Goal: Share content: Share content

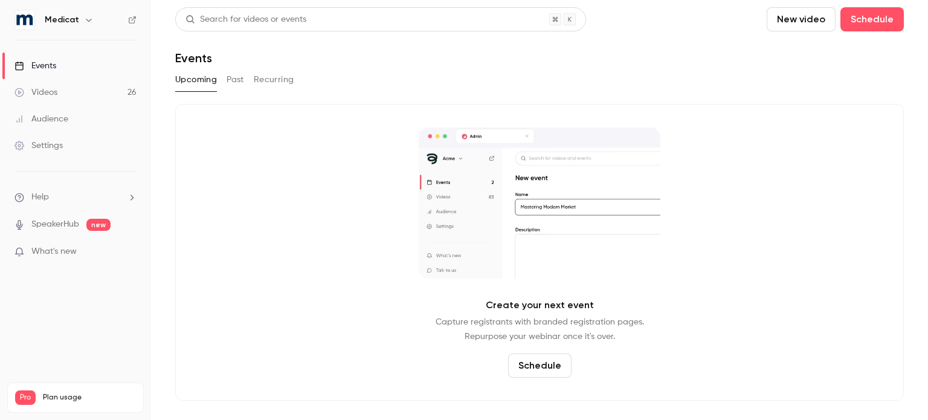
click at [223, 82] on div "Upcoming Past Recurring" at bounding box center [539, 79] width 728 height 19
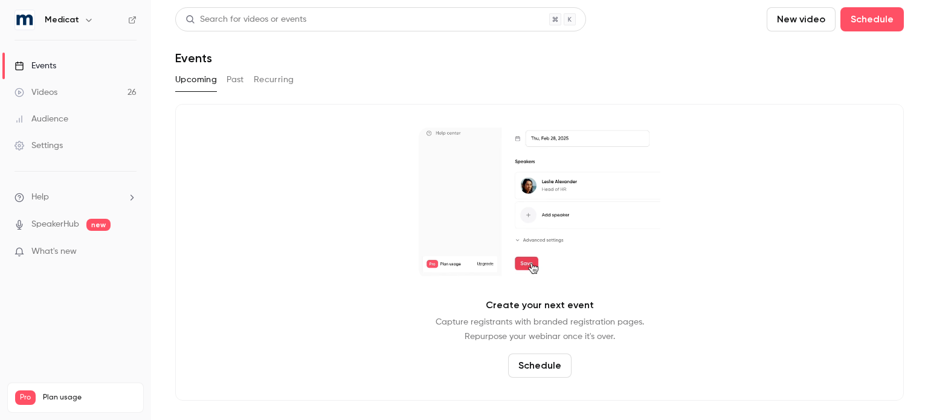
click at [235, 86] on button "Past" at bounding box center [236, 79] width 18 height 19
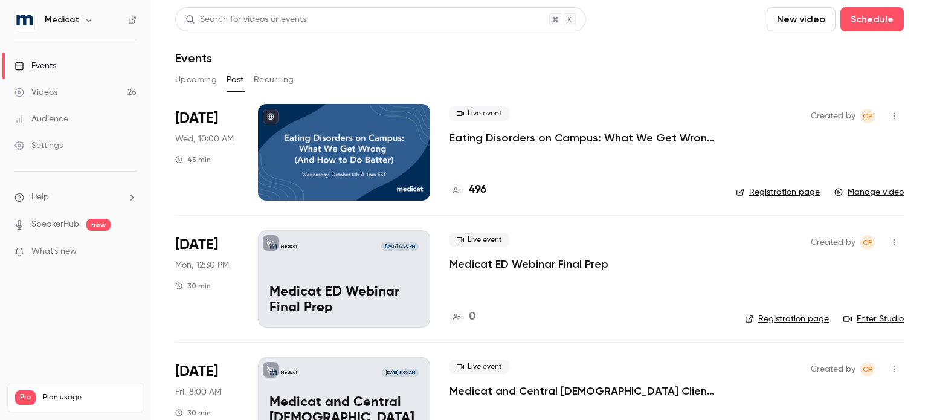
click at [338, 152] on div at bounding box center [344, 152] width 172 height 97
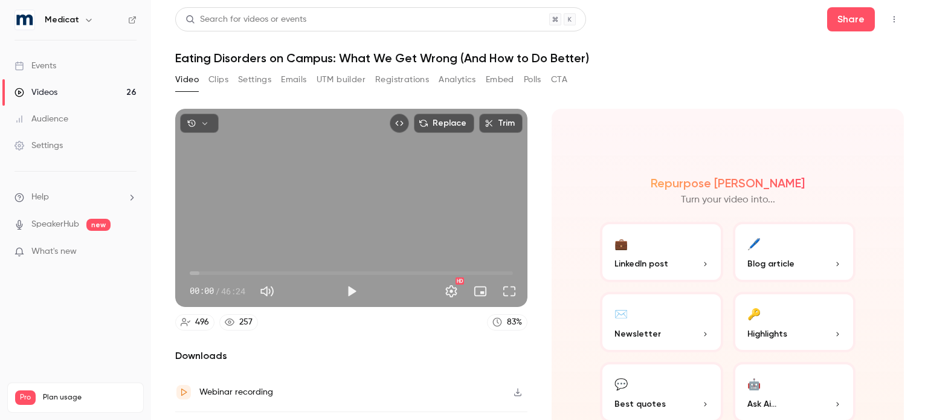
click at [503, 79] on button "Embed" at bounding box center [500, 79] width 28 height 19
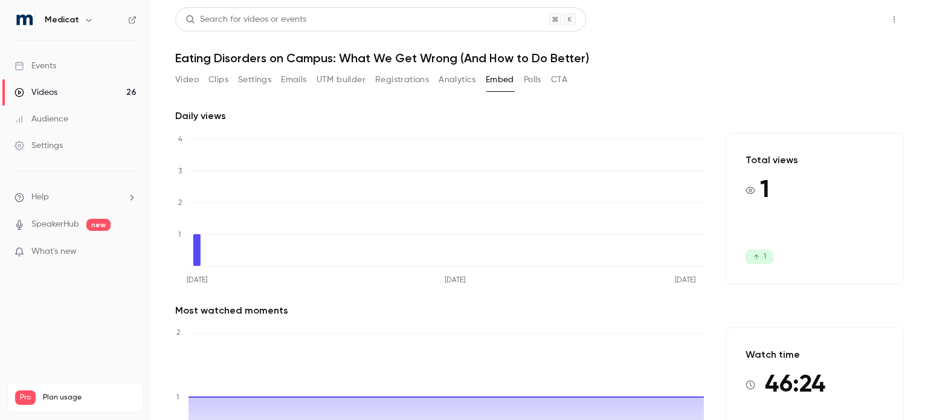
click at [832, 21] on button "Share" at bounding box center [851, 19] width 48 height 24
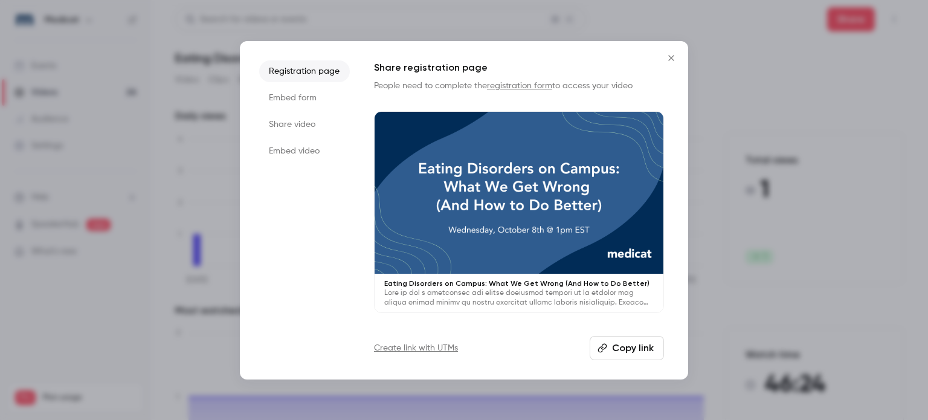
click at [312, 124] on li "Share video" at bounding box center [304, 125] width 91 height 22
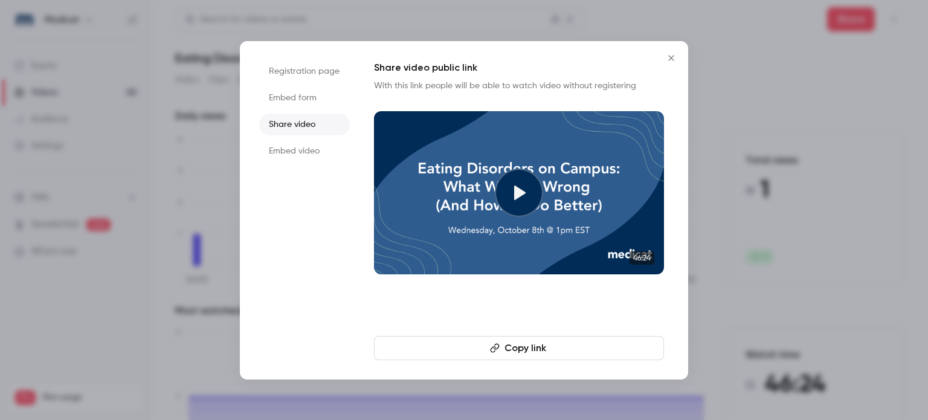
click at [512, 341] on button "Copy link" at bounding box center [519, 348] width 290 height 24
drag, startPoint x: 325, startPoint y: 146, endPoint x: 325, endPoint y: 154, distance: 7.9
click at [324, 146] on li "Embed video" at bounding box center [304, 151] width 91 height 22
click at [490, 345] on button "Copy embed code" at bounding box center [519, 348] width 290 height 24
